Goal: Transaction & Acquisition: Purchase product/service

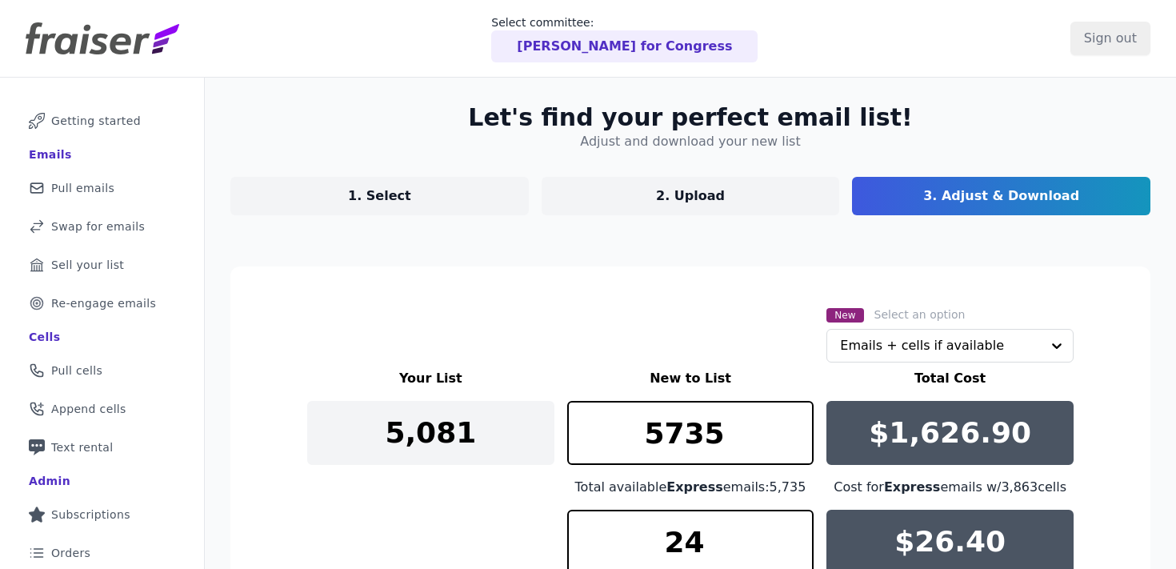
scroll to position [306, 0]
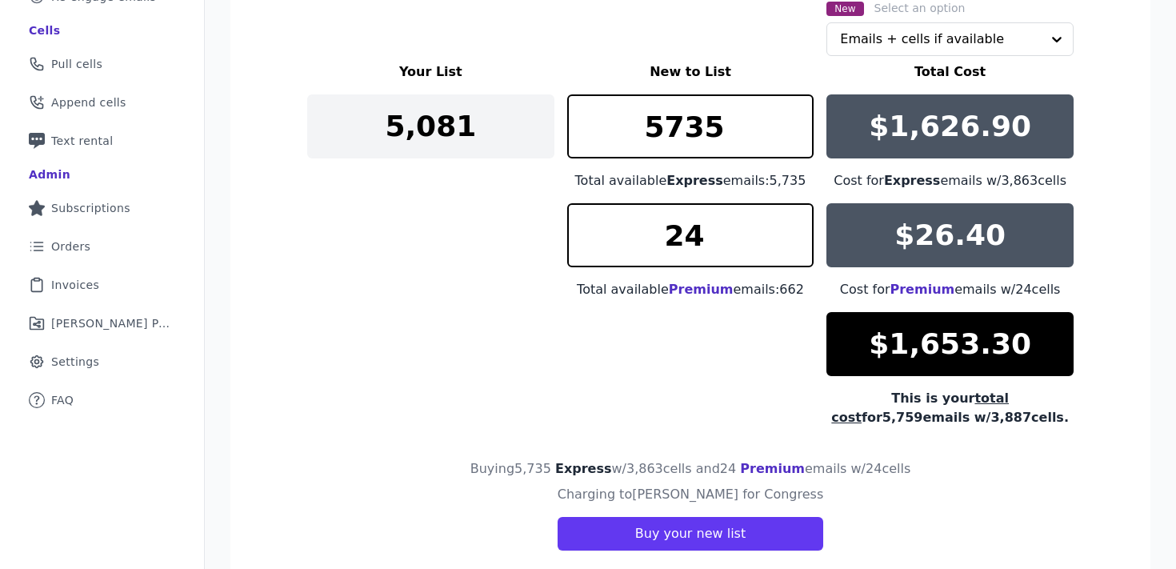
click at [559, 322] on div "Your List New to List Total Cost 5,081 5735 Total available Express emails: 5,7…" at bounding box center [690, 244] width 767 height 365
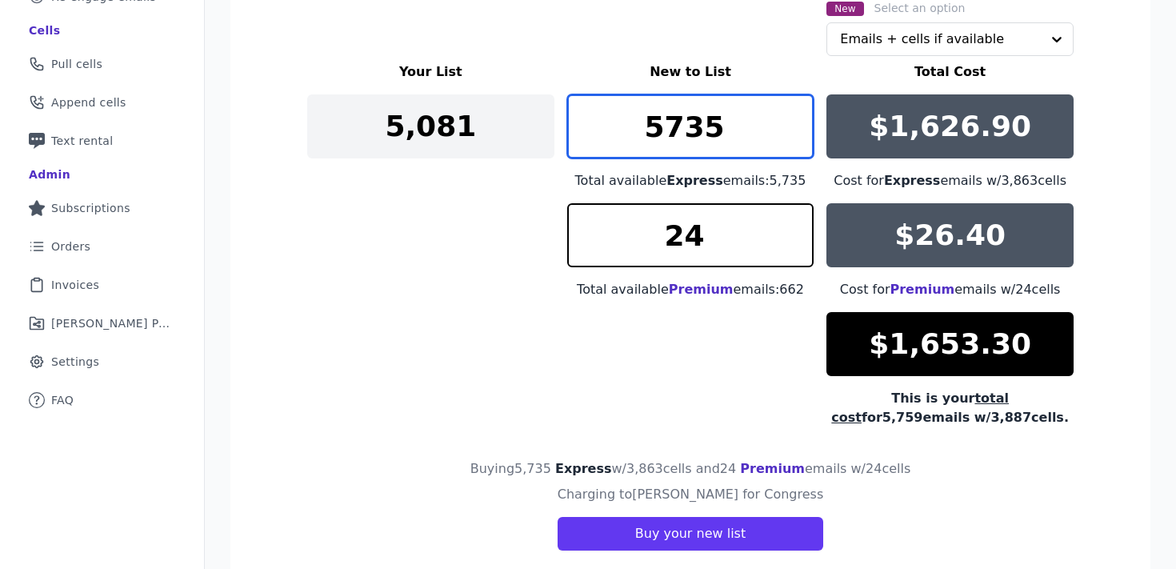
click at [799, 119] on input "5735" at bounding box center [690, 126] width 247 height 64
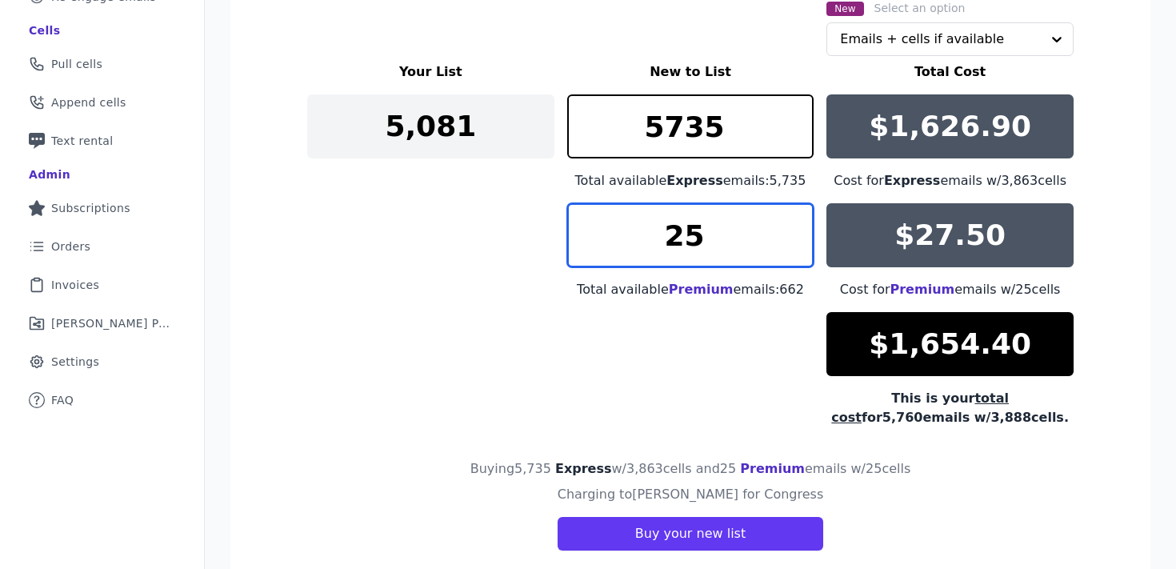
click at [805, 226] on input "25" at bounding box center [690, 235] width 247 height 64
click at [805, 226] on input "26" at bounding box center [690, 235] width 247 height 64
click at [805, 226] on input "27" at bounding box center [690, 235] width 247 height 64
click at [805, 226] on input "28" at bounding box center [690, 235] width 247 height 64
click at [805, 226] on input "170" at bounding box center [690, 235] width 247 height 64
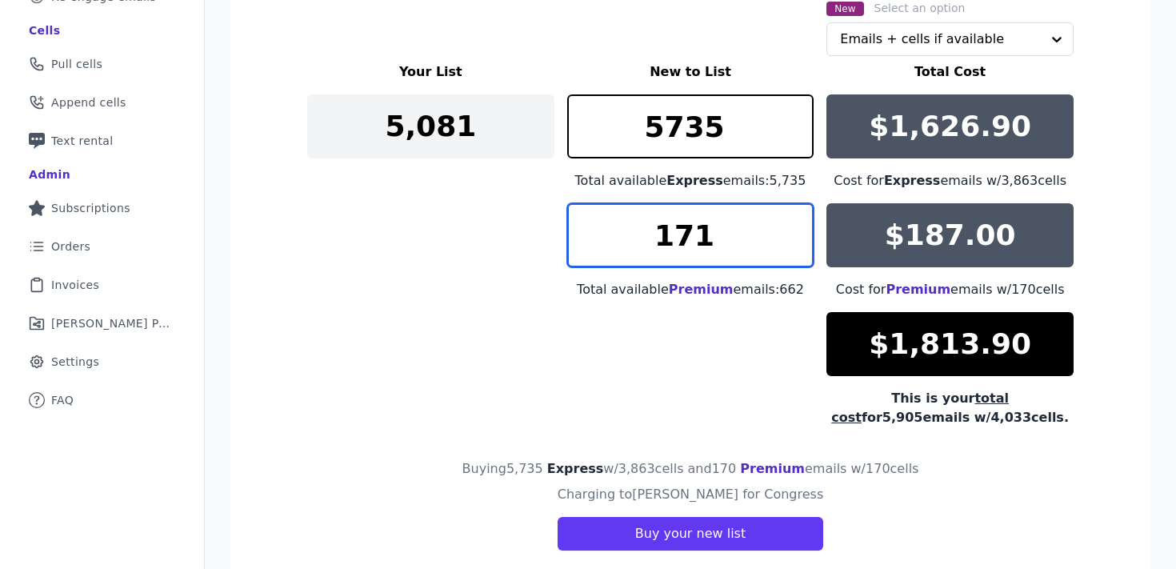
click at [805, 226] on input "171" at bounding box center [690, 235] width 247 height 64
click at [805, 226] on input "172" at bounding box center [690, 235] width 247 height 64
click at [805, 226] on input "173" at bounding box center [690, 235] width 247 height 64
click at [805, 226] on input "174" at bounding box center [690, 235] width 247 height 64
click at [805, 226] on input "175" at bounding box center [690, 235] width 247 height 64
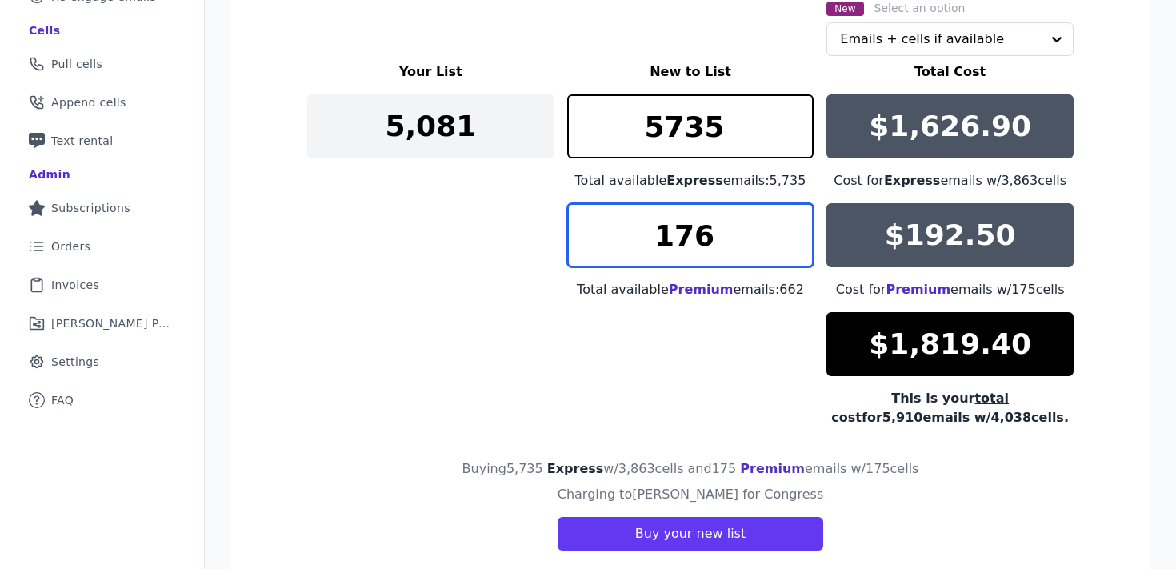
click at [805, 226] on input "176" at bounding box center [690, 235] width 247 height 64
click at [805, 226] on input "177" at bounding box center [690, 235] width 247 height 64
click at [805, 226] on input "178" at bounding box center [690, 235] width 247 height 64
click at [805, 226] on input "179" at bounding box center [690, 235] width 247 height 64
click at [805, 226] on input "180" at bounding box center [690, 235] width 247 height 64
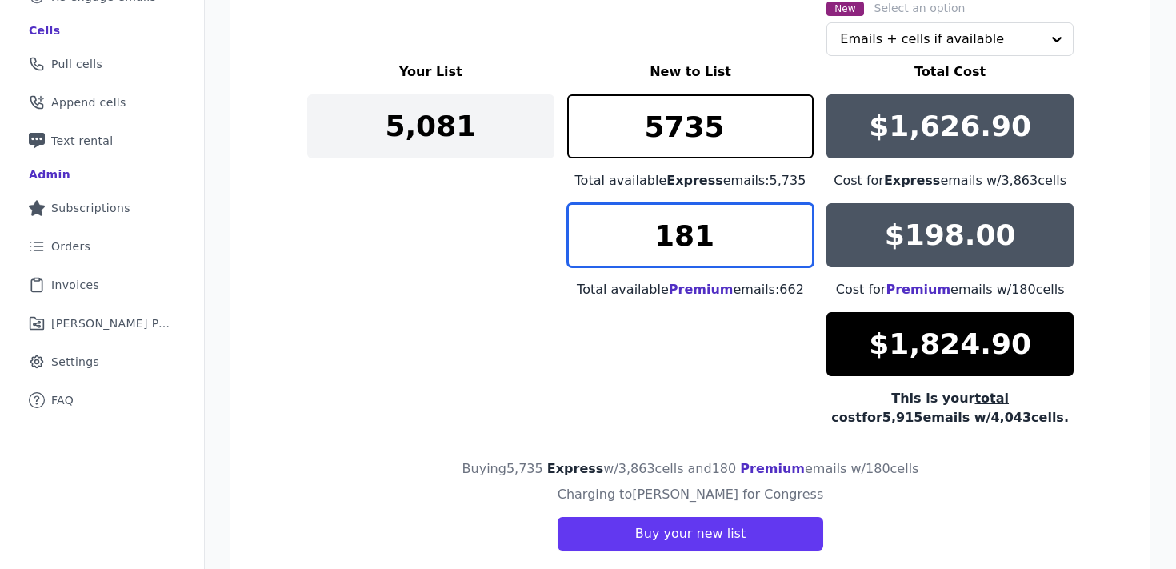
click at [805, 226] on input "181" at bounding box center [690, 235] width 247 height 64
click at [805, 226] on input "182" at bounding box center [690, 235] width 247 height 64
type input "183"
click at [805, 226] on input "183" at bounding box center [690, 235] width 247 height 64
click at [498, 367] on div "Your List New to List Total Cost 5,081 5735 Total available Express emails: 5,7…" at bounding box center [690, 244] width 767 height 365
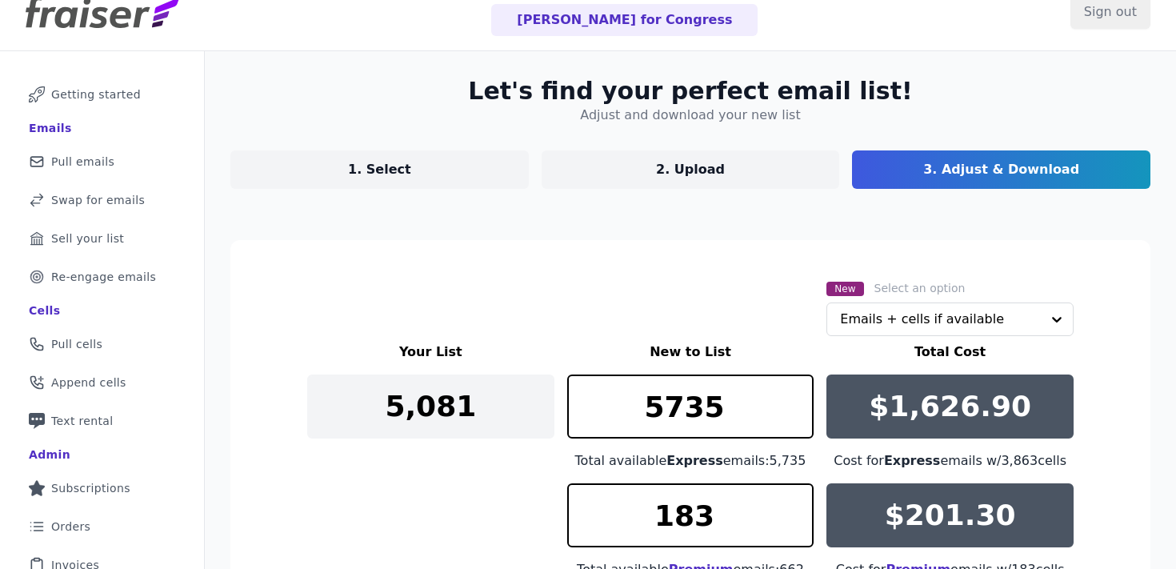
scroll to position [23, 0]
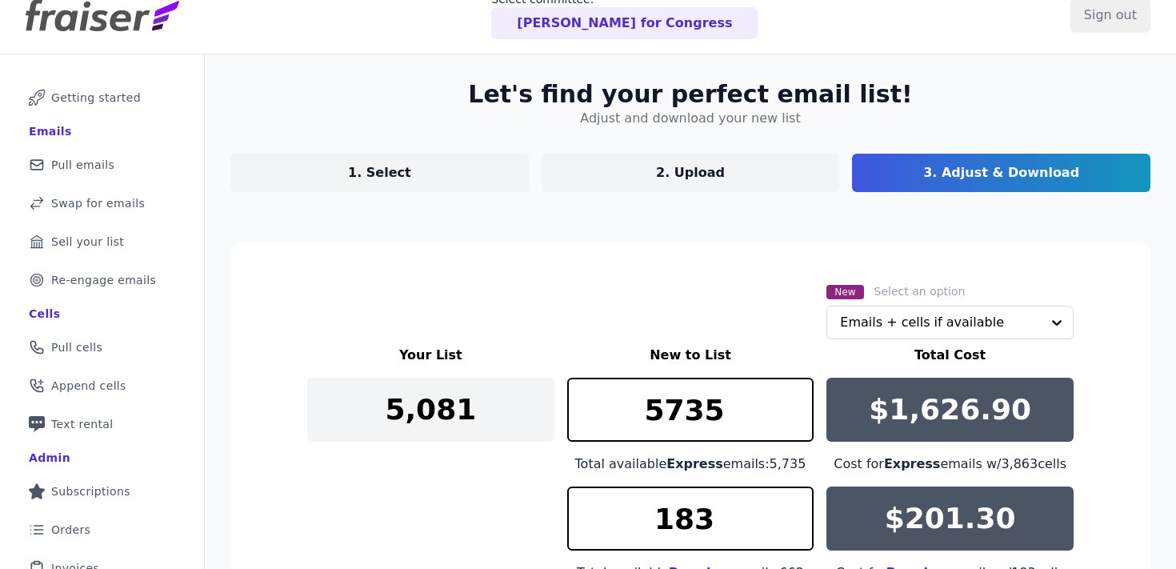
click at [427, 165] on link "1. Select" at bounding box center [379, 173] width 298 height 38
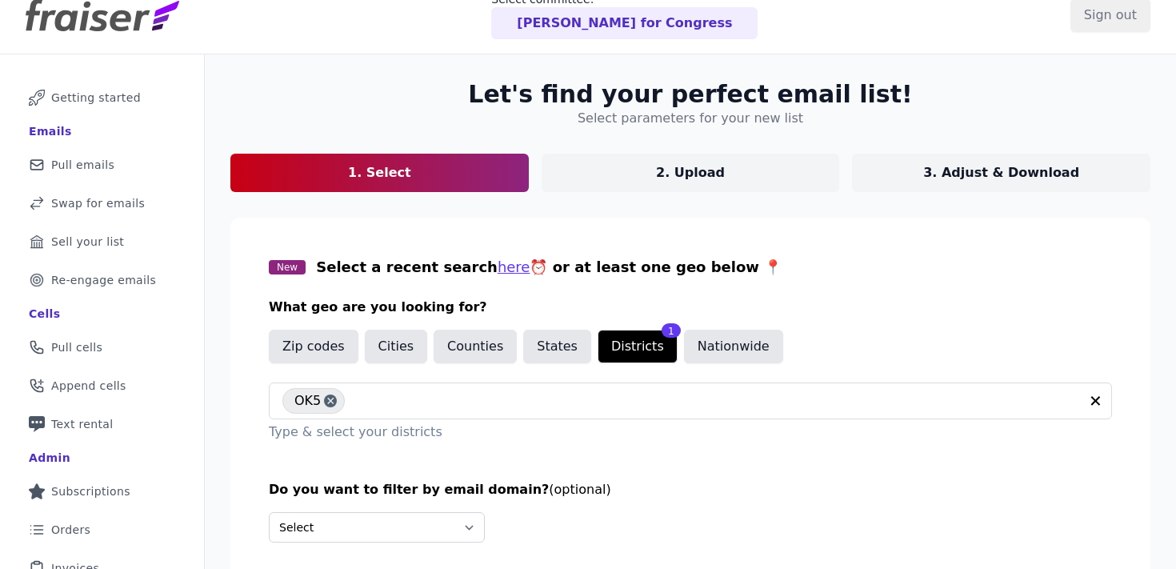
click at [711, 178] on p "2. Upload" at bounding box center [690, 172] width 69 height 19
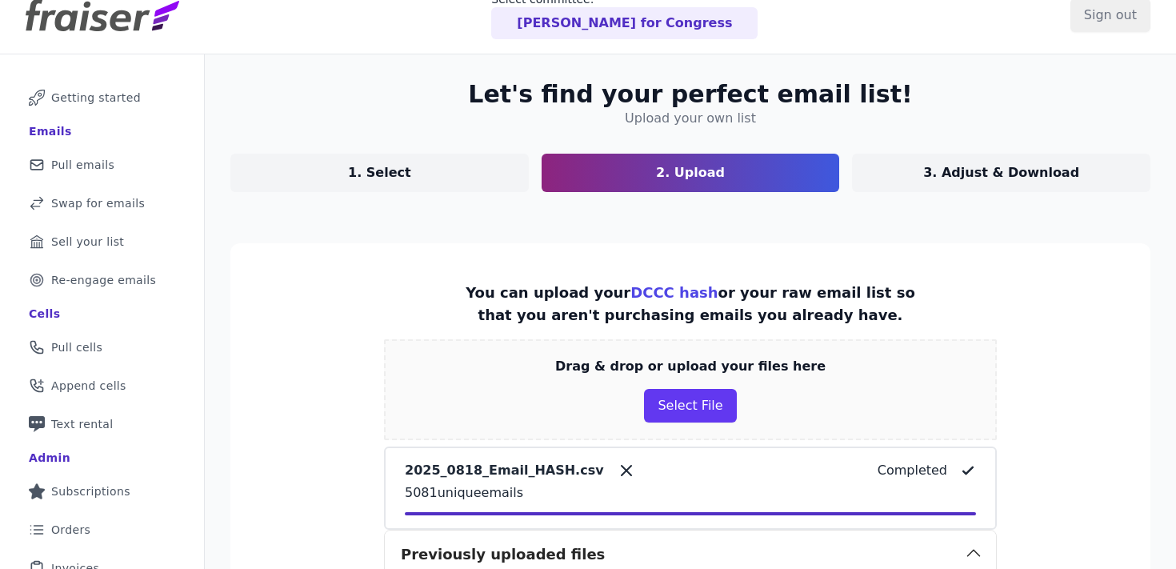
click at [353, 183] on link "1. Select" at bounding box center [379, 173] width 298 height 38
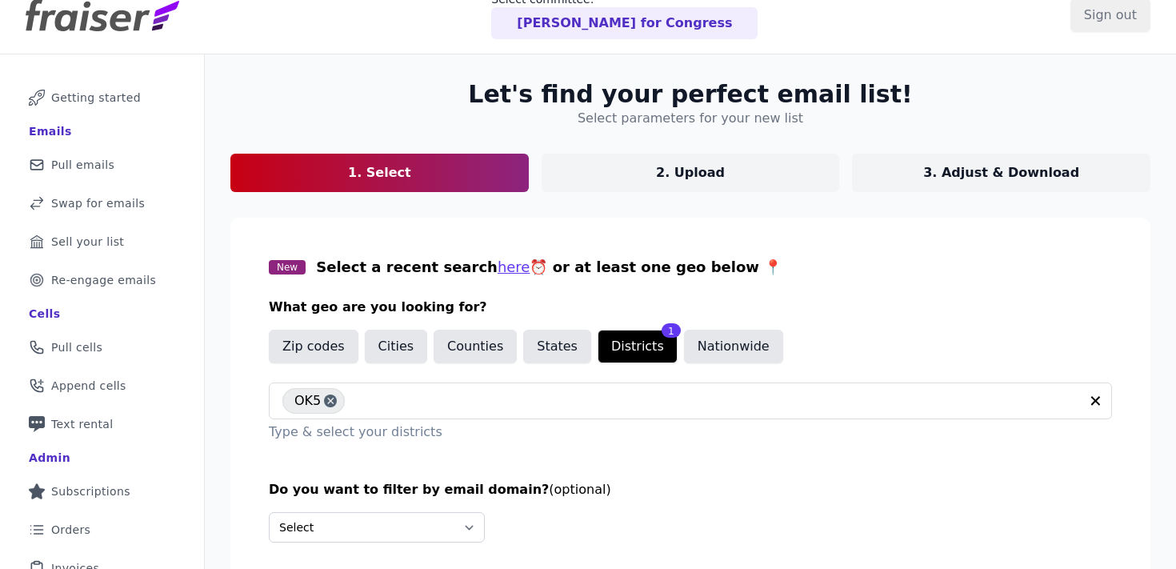
click at [738, 182] on link "2. Upload" at bounding box center [691, 173] width 298 height 38
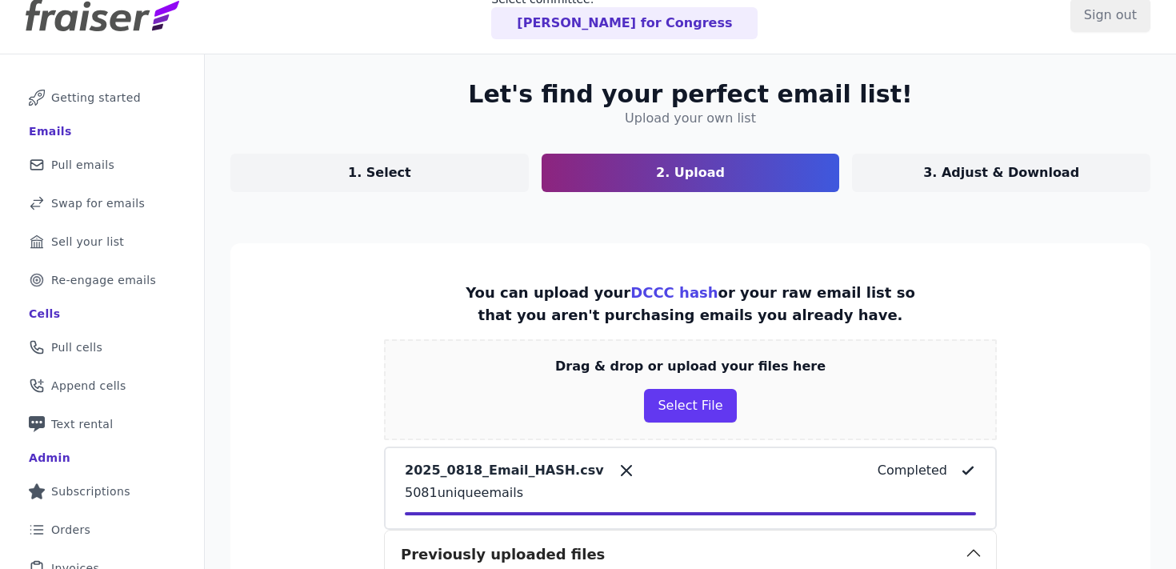
click at [915, 173] on link "3. Adjust & Download" at bounding box center [1001, 173] width 298 height 38
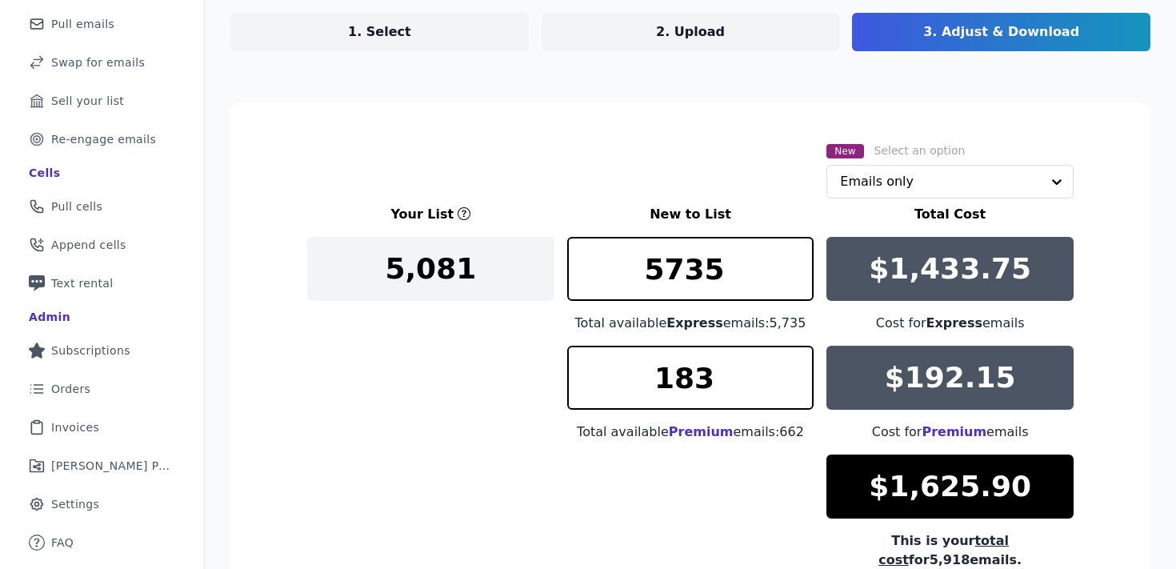
scroll to position [182, 0]
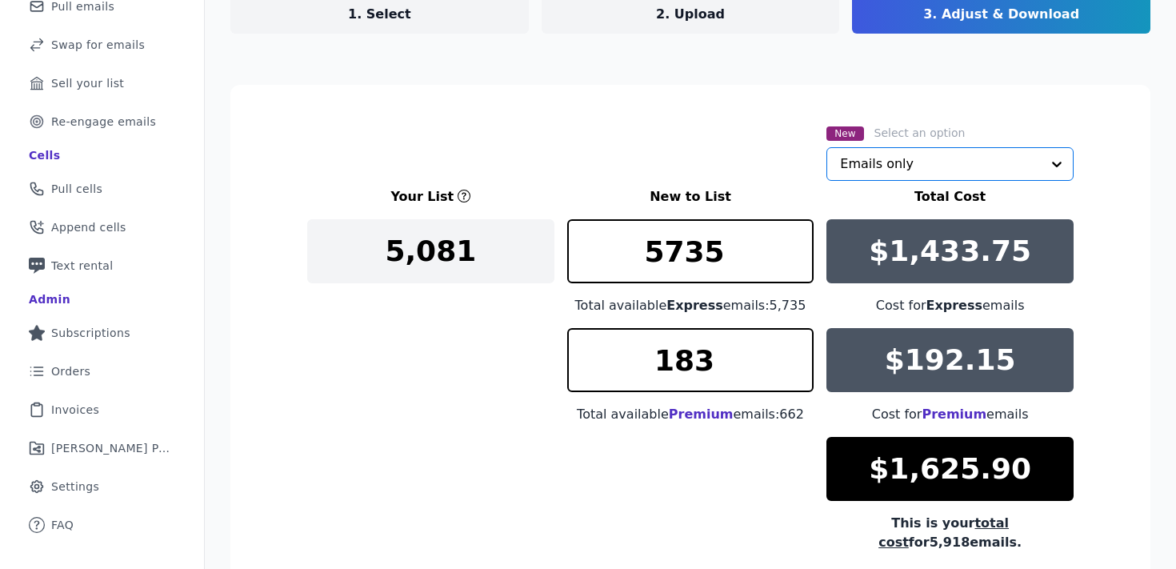
click at [863, 166] on input "text" at bounding box center [940, 164] width 201 height 32
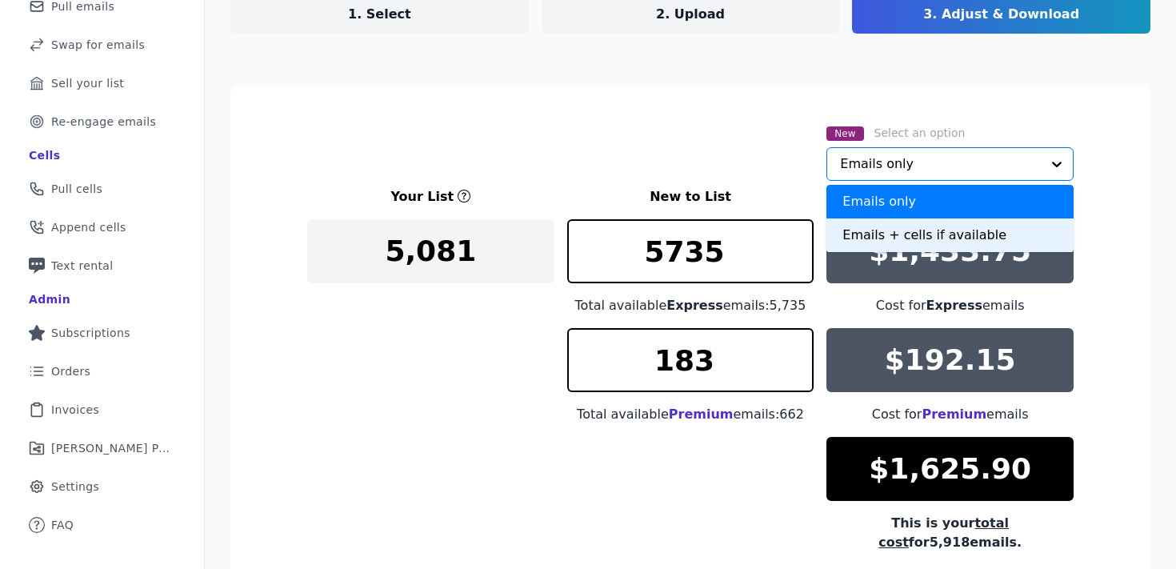
click at [867, 233] on div "Emails + cells if available" at bounding box center [950, 235] width 247 height 34
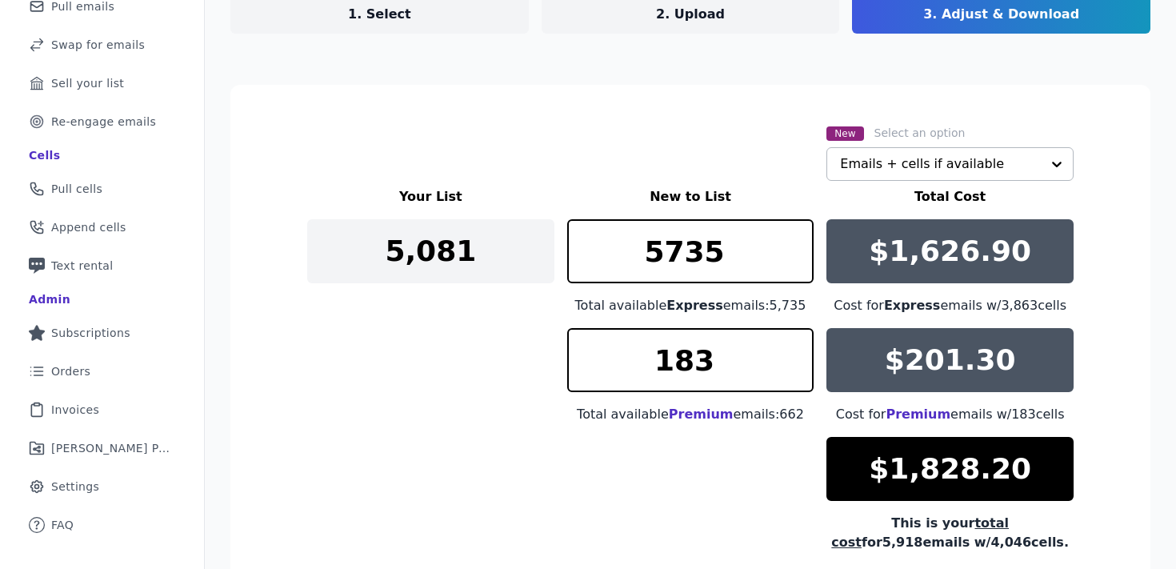
click at [479, 358] on div "Your List New to List Total Cost 5,081 5735 Total available Express emails: 5,7…" at bounding box center [690, 369] width 767 height 365
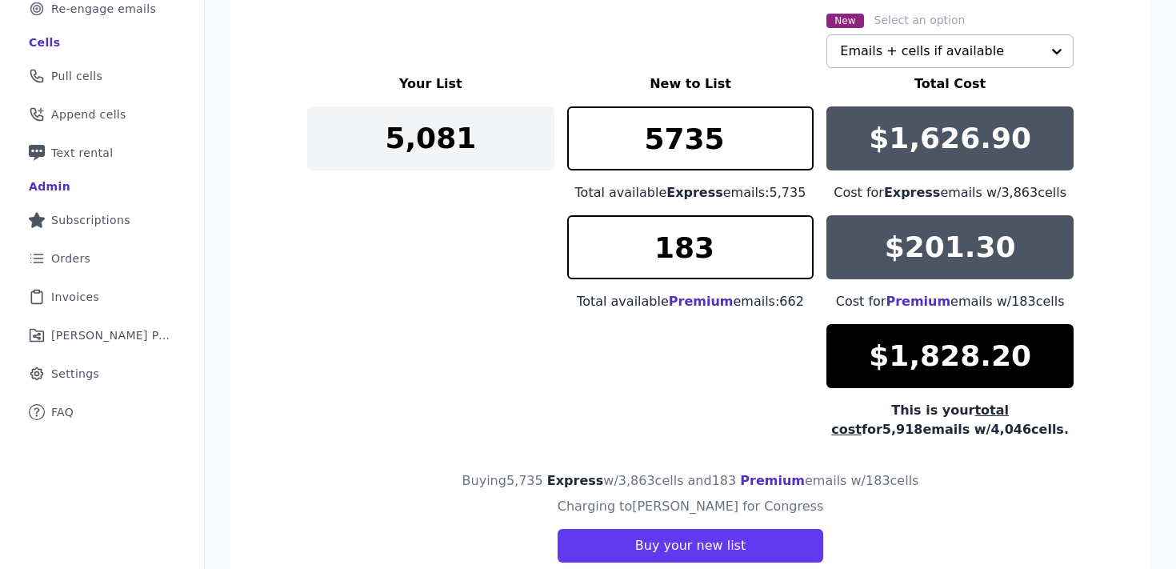
scroll to position [296, 0]
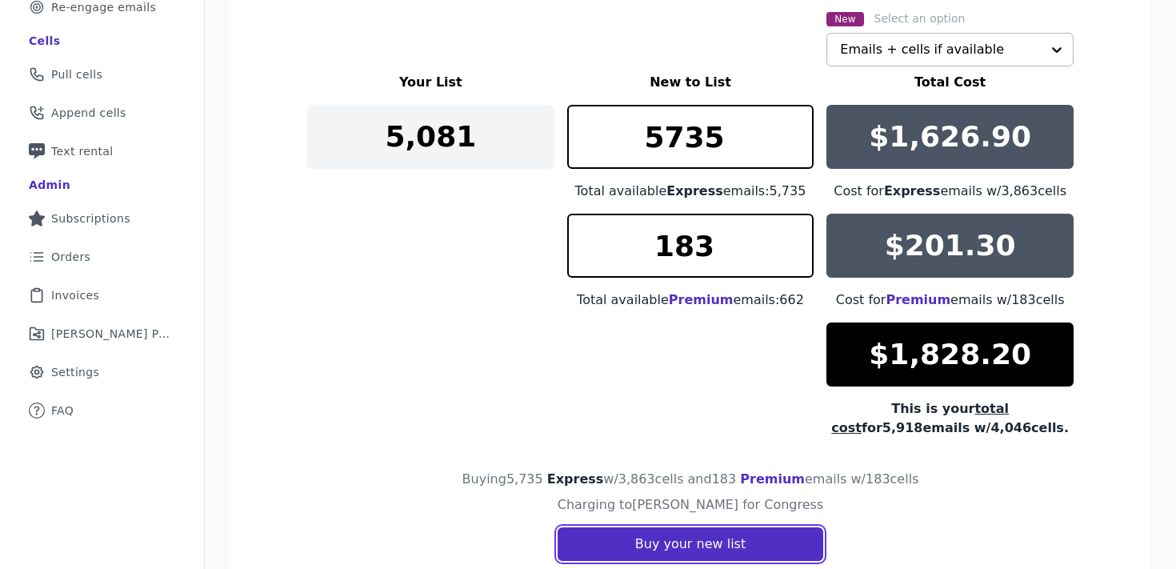
click at [699, 544] on button "Buy your new list" at bounding box center [691, 544] width 266 height 34
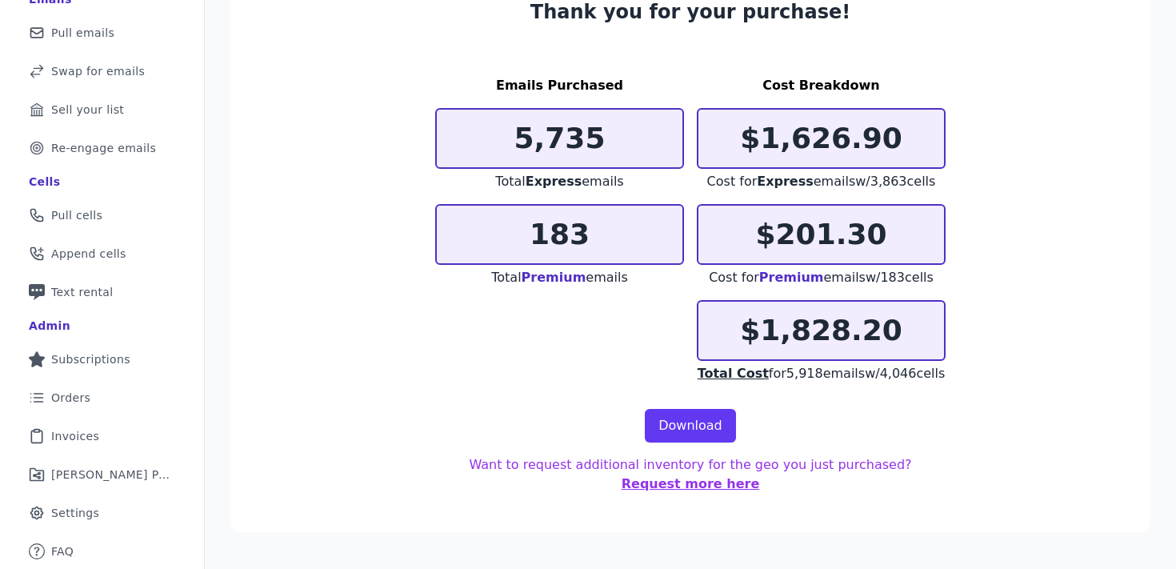
scroll to position [155, 0]
click at [703, 433] on link "Download" at bounding box center [690, 426] width 91 height 34
